Goal: Transaction & Acquisition: Purchase product/service

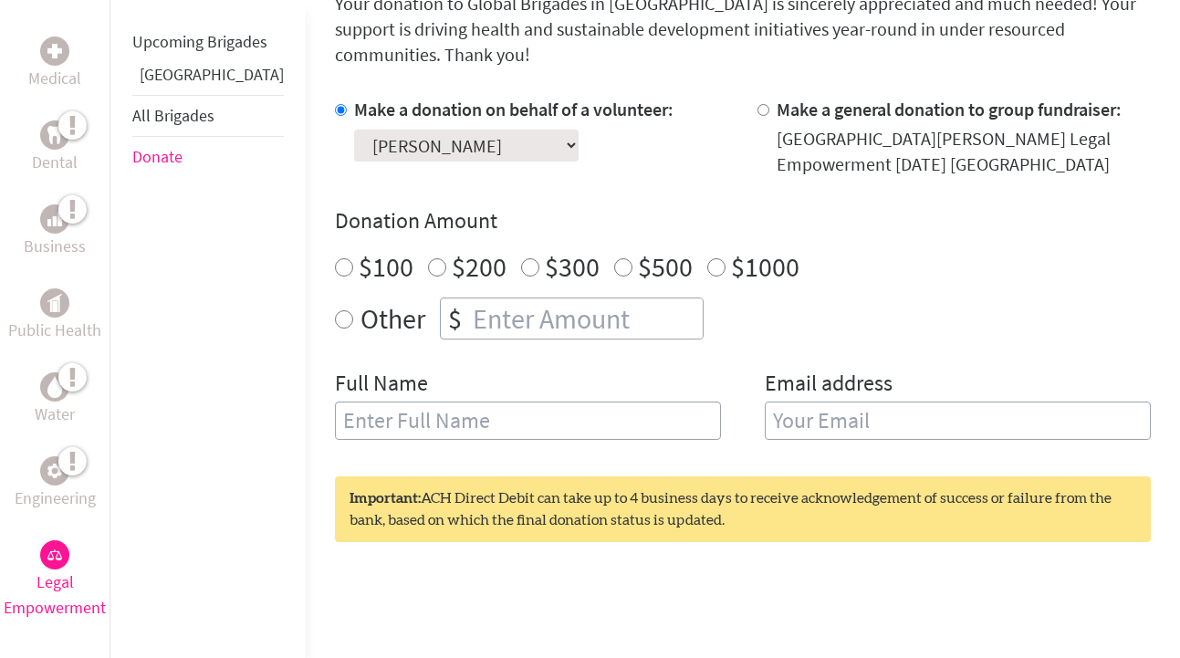
scroll to position [551, 0]
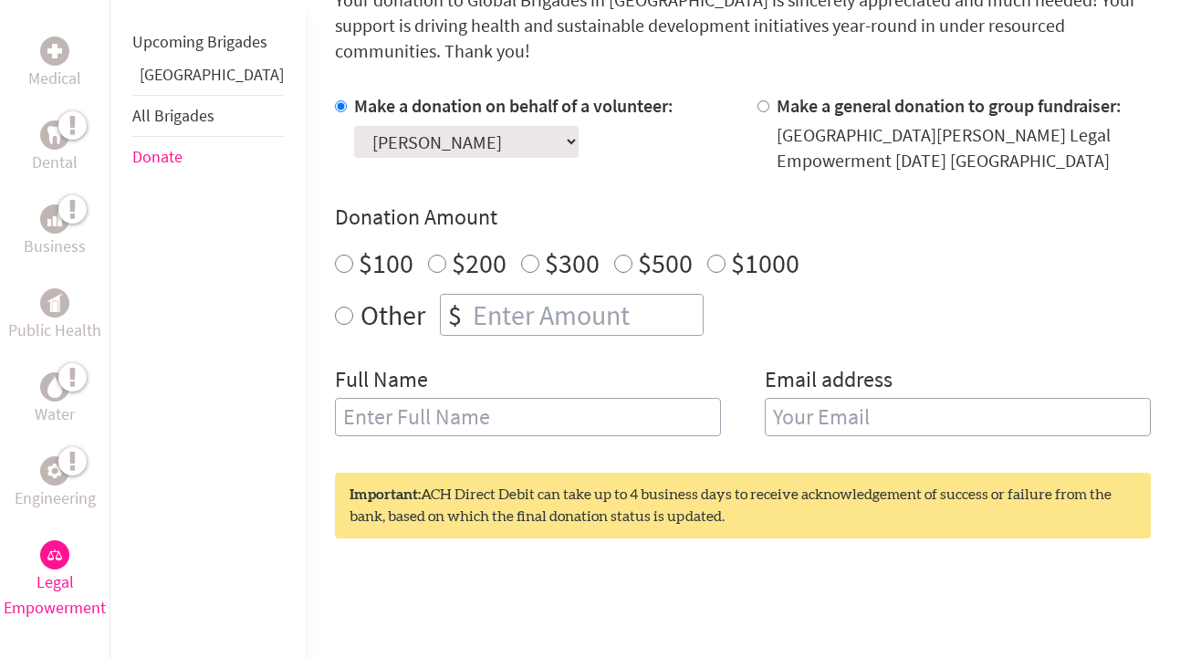
radio input "true"
click at [469, 295] on input "number" at bounding box center [586, 315] width 234 height 40
type input "250"
click at [343, 398] on input "text" at bounding box center [528, 417] width 386 height 38
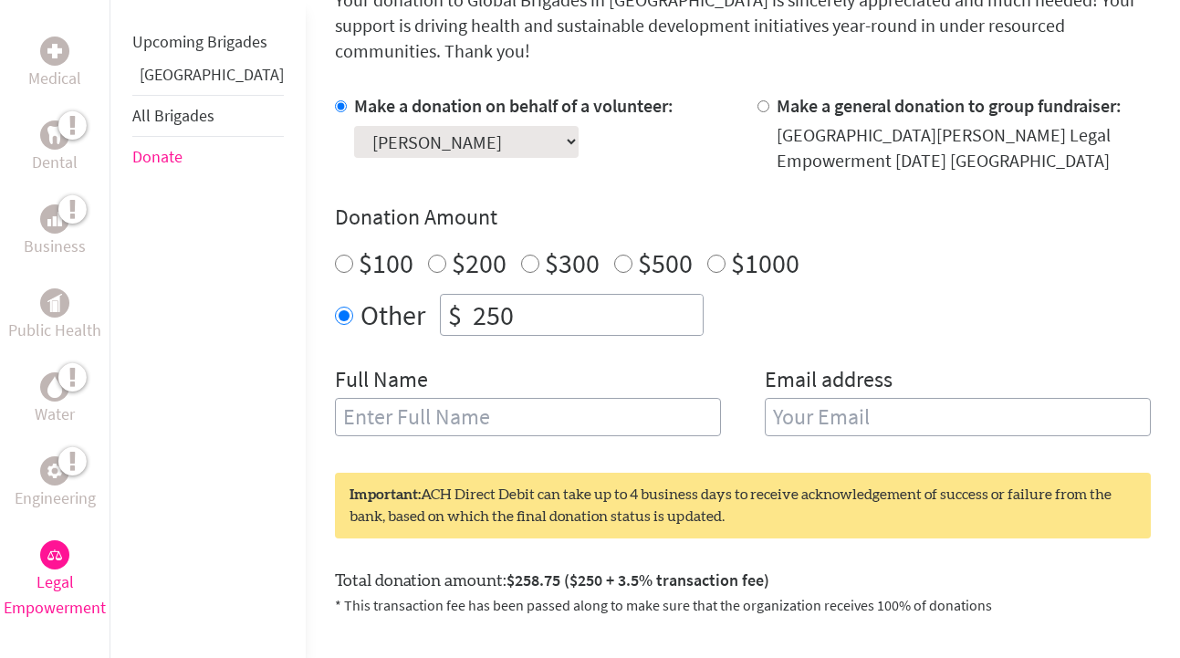
type input "[PERSON_NAME]"
type input "[EMAIL_ADDRESS][DOMAIN_NAME]"
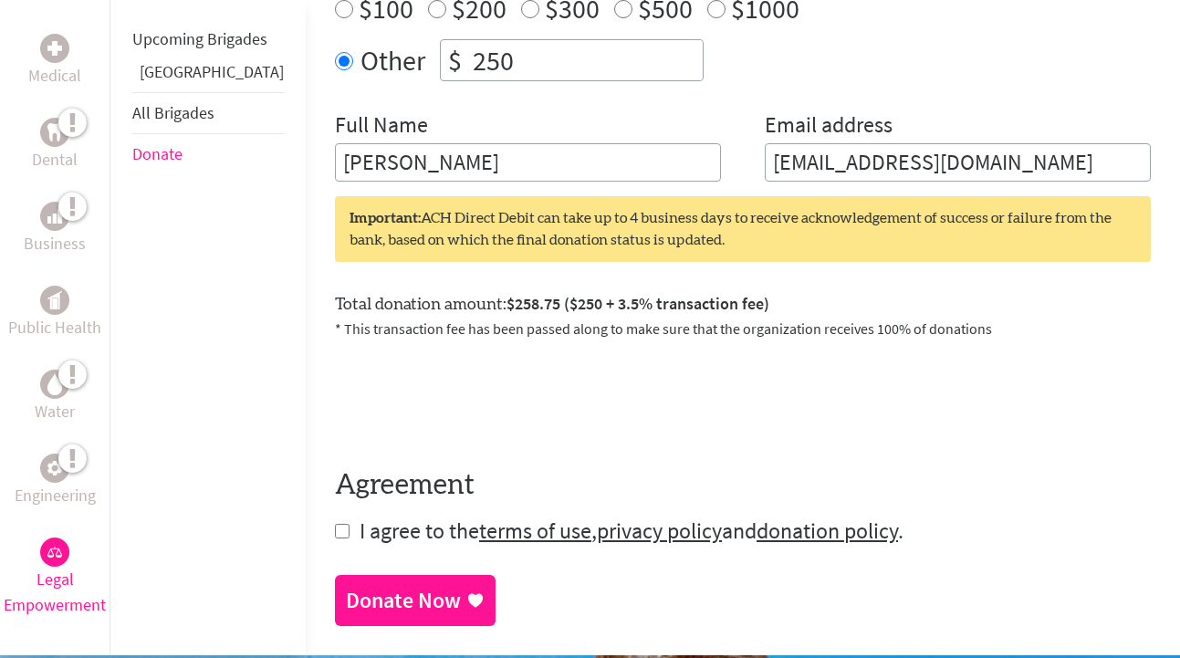
scroll to position [822, 0]
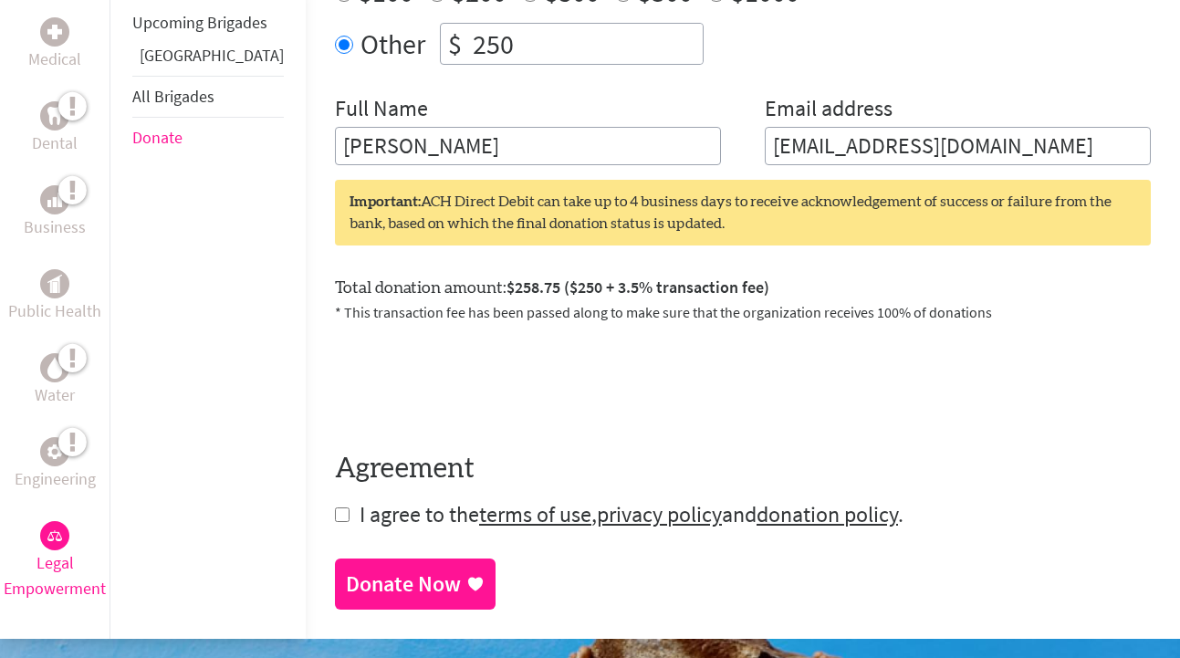
click at [335, 507] on input "checkbox" at bounding box center [342, 514] width 15 height 15
checkbox input "true"
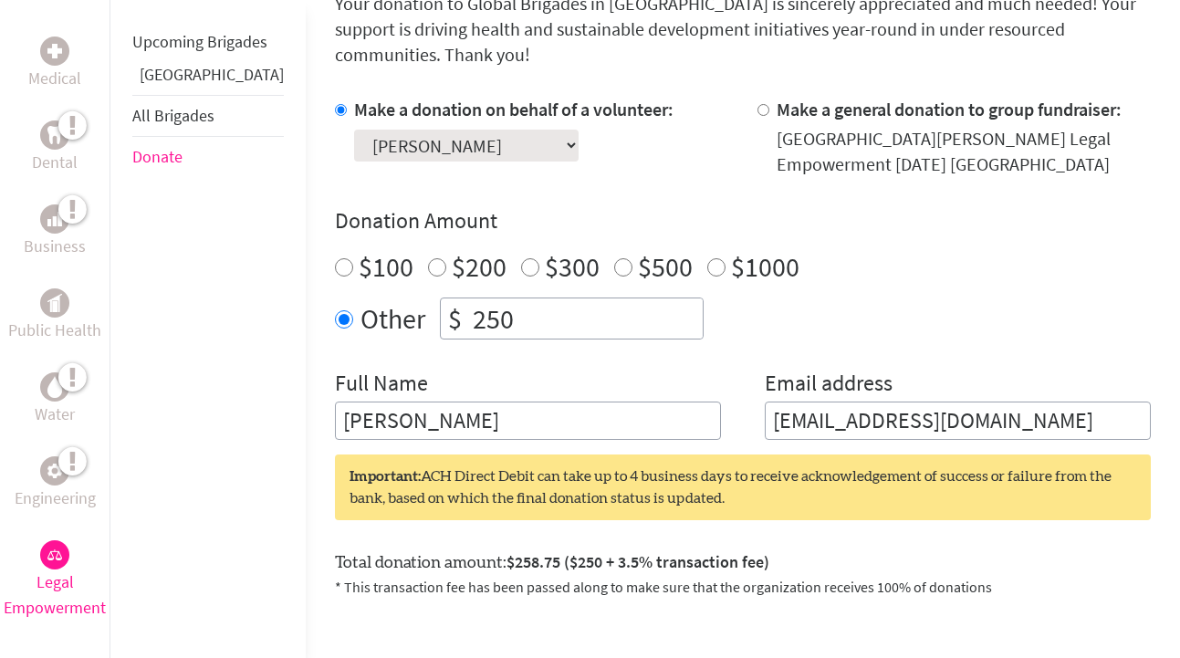
scroll to position [535, 0]
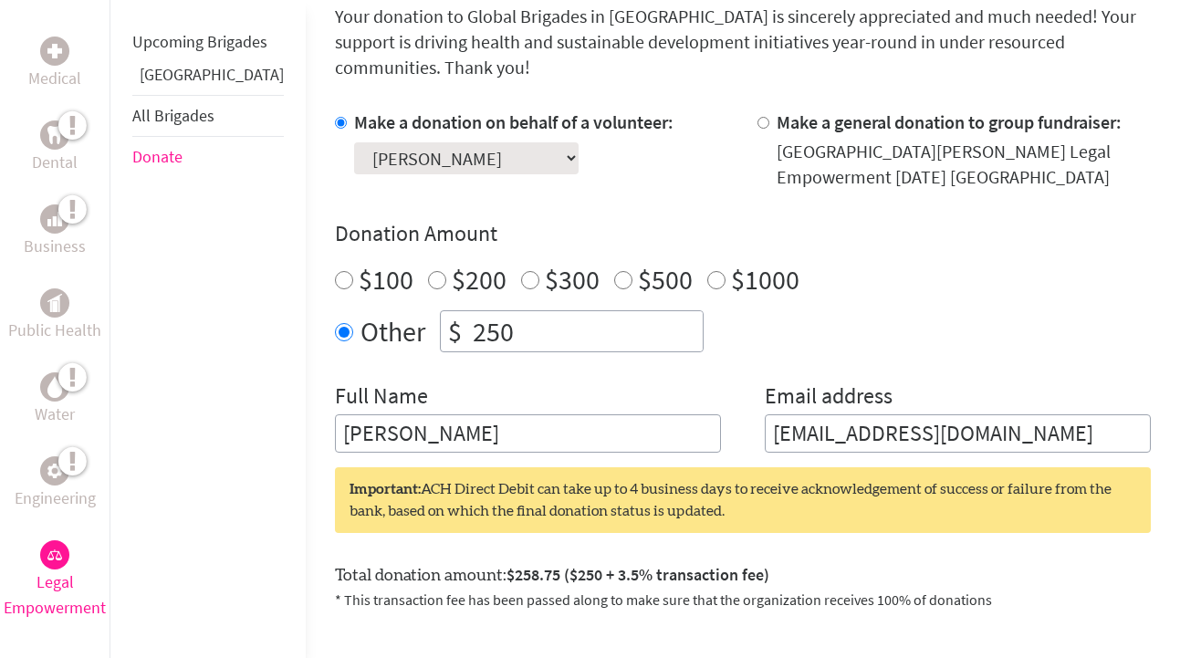
click at [421, 142] on select "Select a volunteer... [PERSON_NAME] [PERSON_NAME] [PERSON_NAME] [PERSON_NAME] […" at bounding box center [466, 158] width 225 height 32
click at [354, 142] on select "Select a volunteer... [PERSON_NAME] [PERSON_NAME] [PERSON_NAME] [PERSON_NAME] […" at bounding box center [466, 158] width 225 height 32
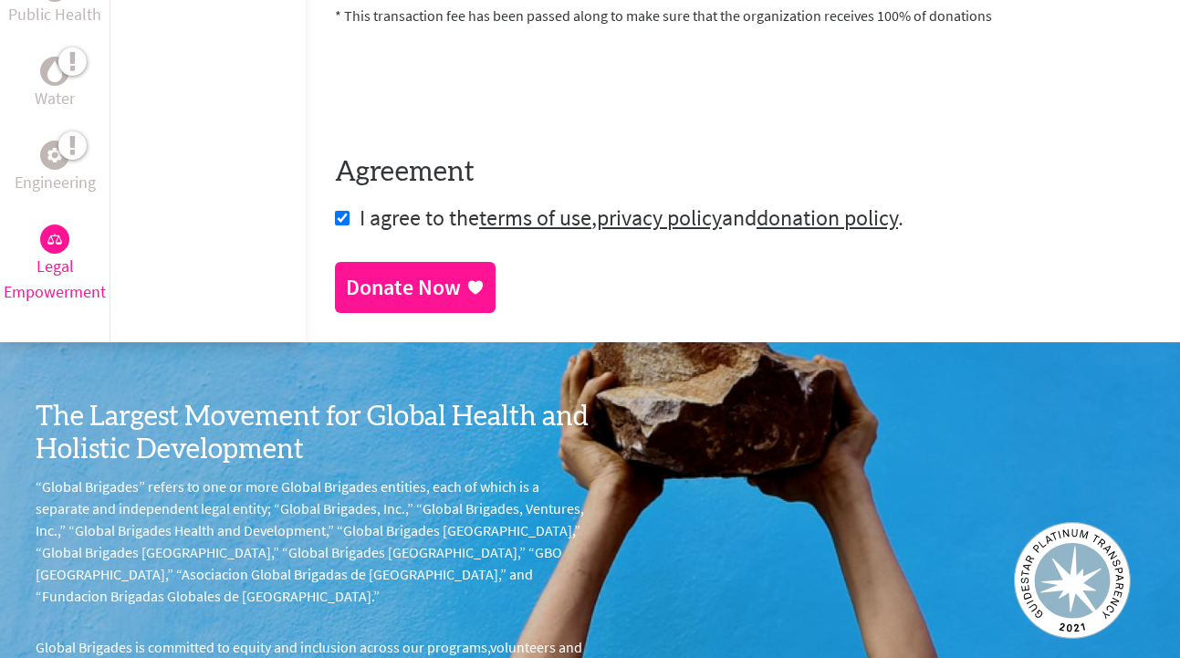
scroll to position [1154, 0]
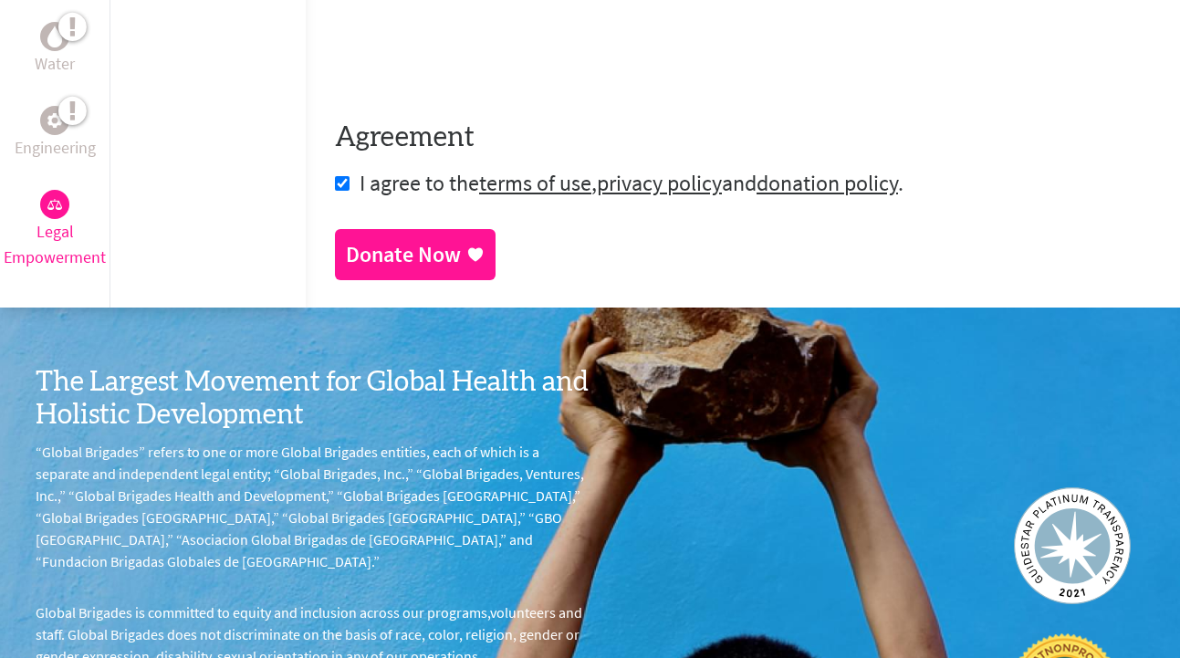
click at [346, 240] on div "Donate Now" at bounding box center [403, 254] width 115 height 29
